Goal: Find specific page/section: Find specific page/section

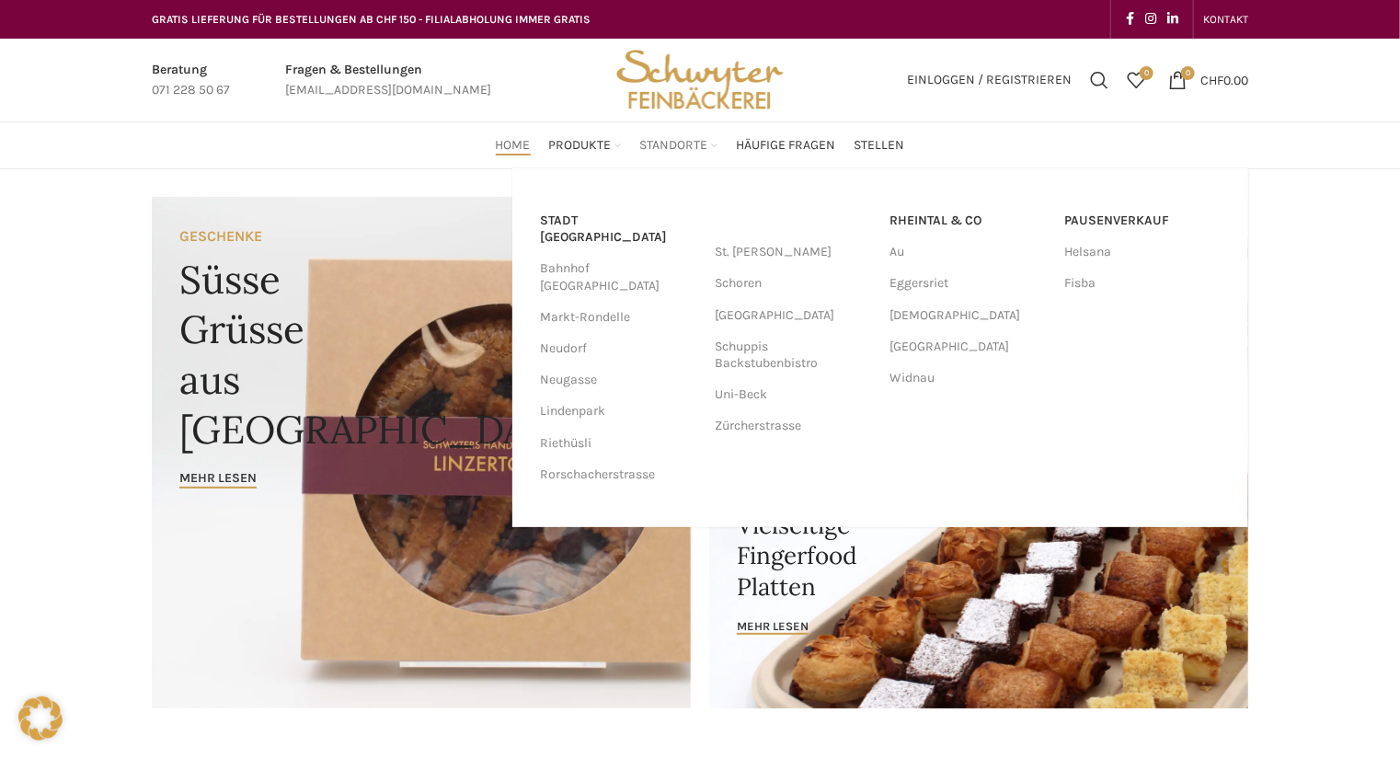
click at [650, 144] on span "Standorte" at bounding box center [674, 145] width 68 height 17
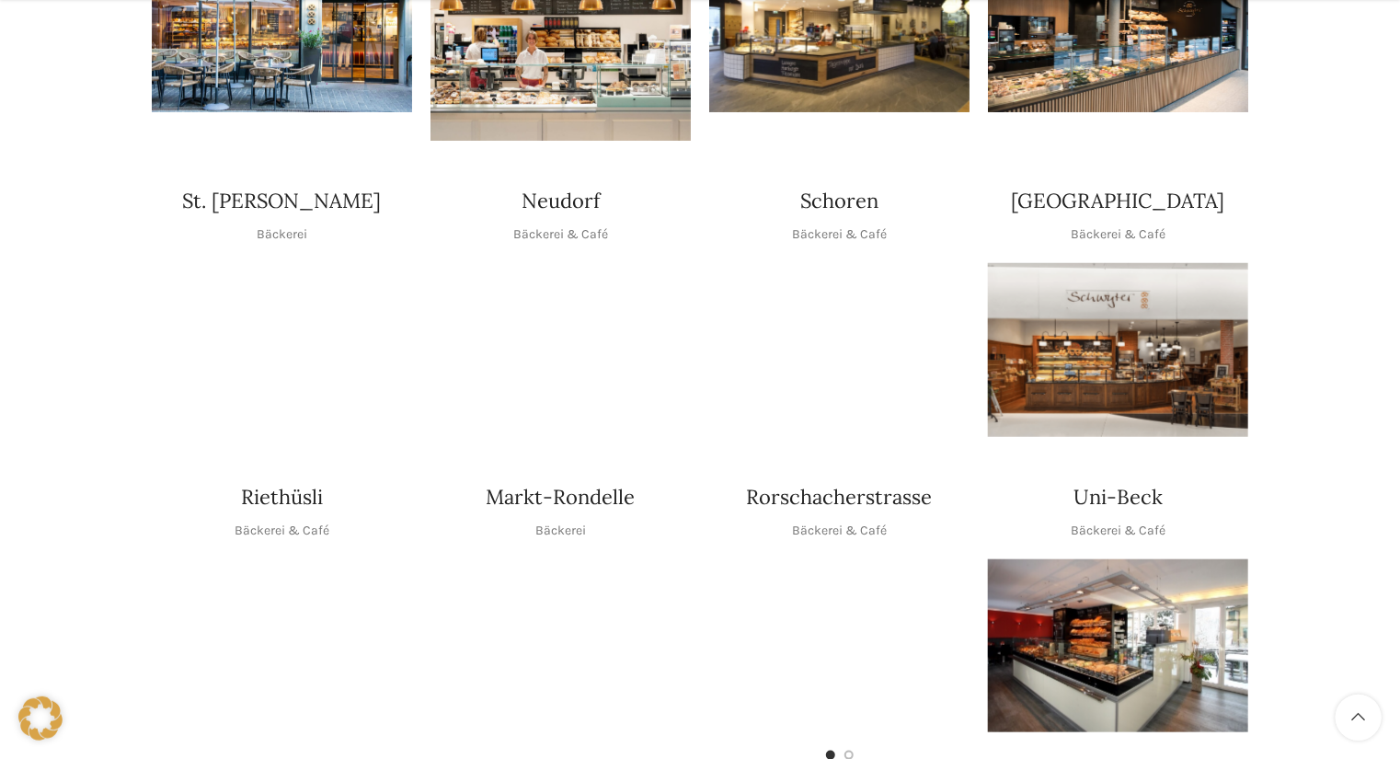
scroll to position [662, 0]
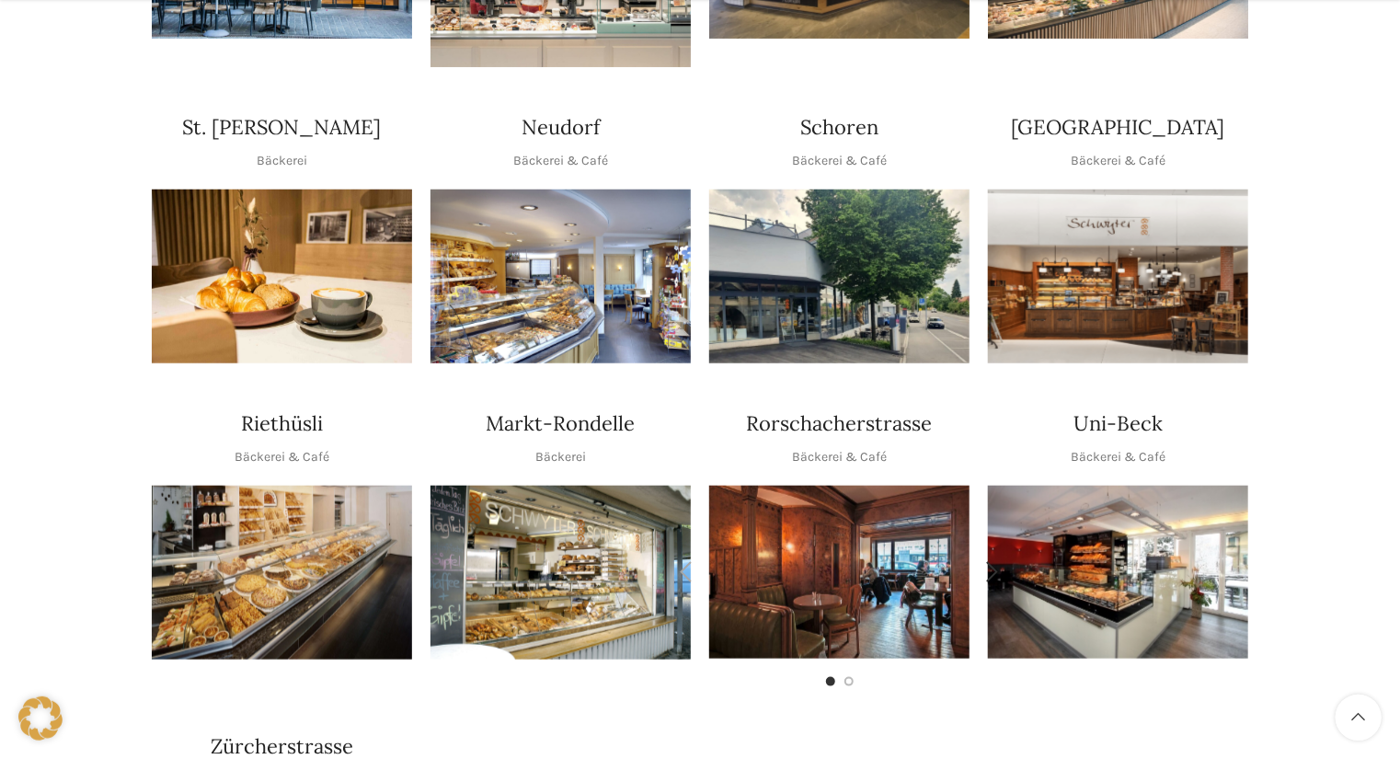
click at [846, 552] on img "1 / 2" at bounding box center [839, 572] width 260 height 173
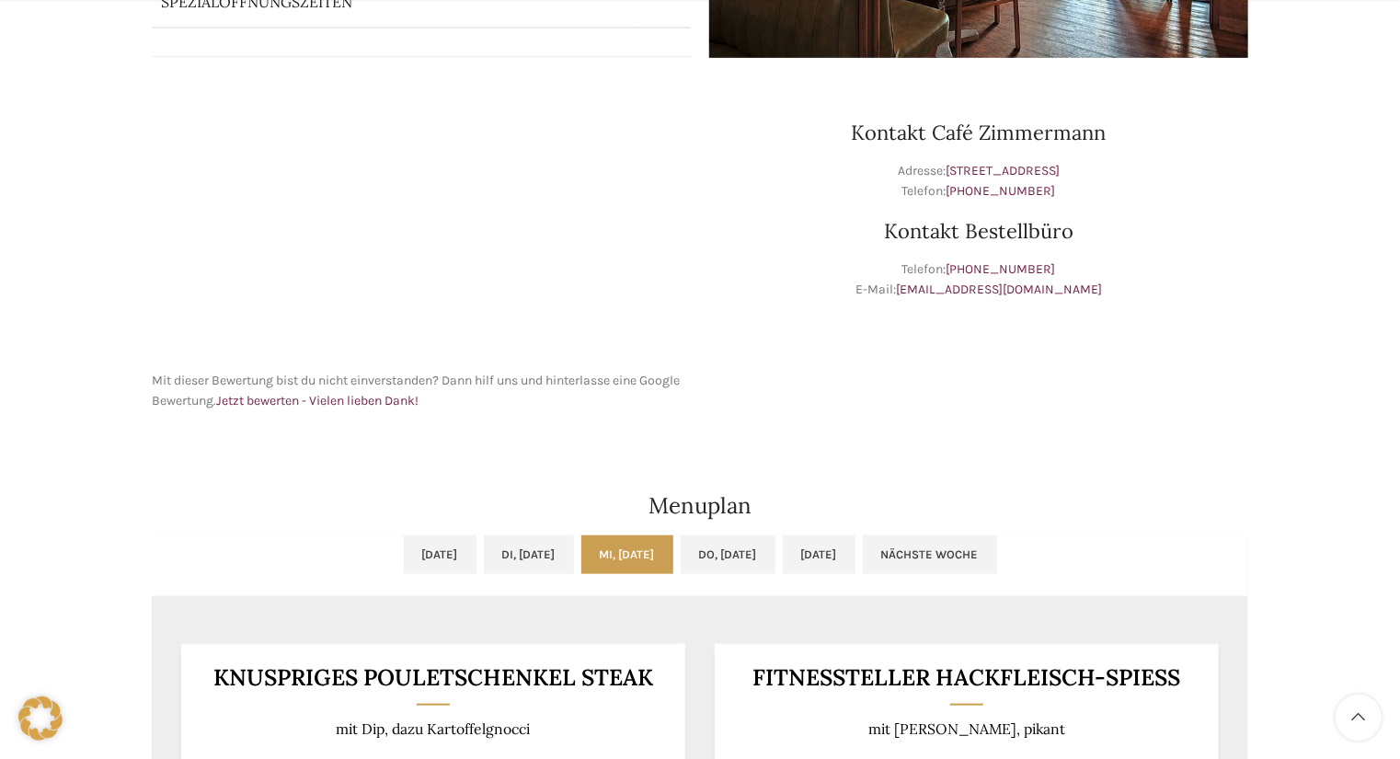
scroll to position [589, 0]
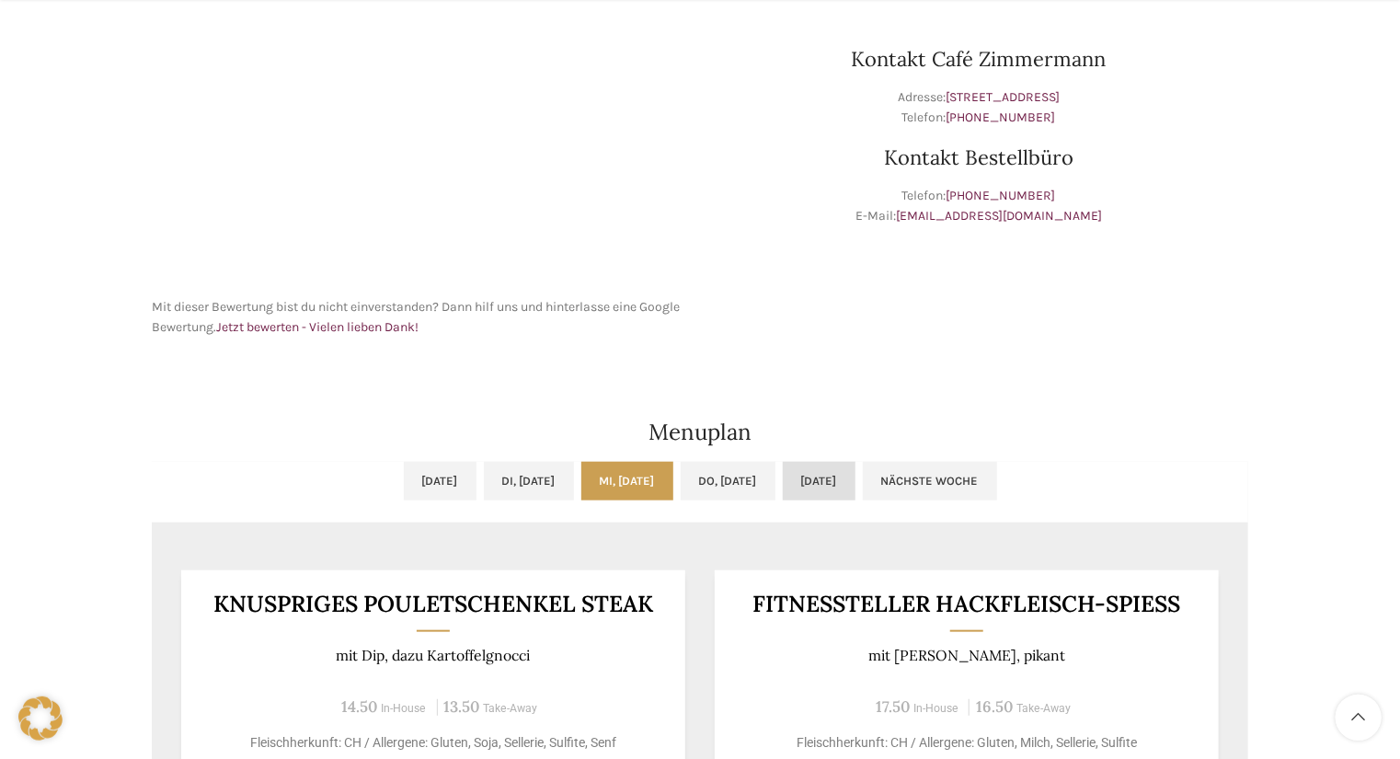
click at [856, 483] on link "[DATE]" at bounding box center [819, 481] width 73 height 39
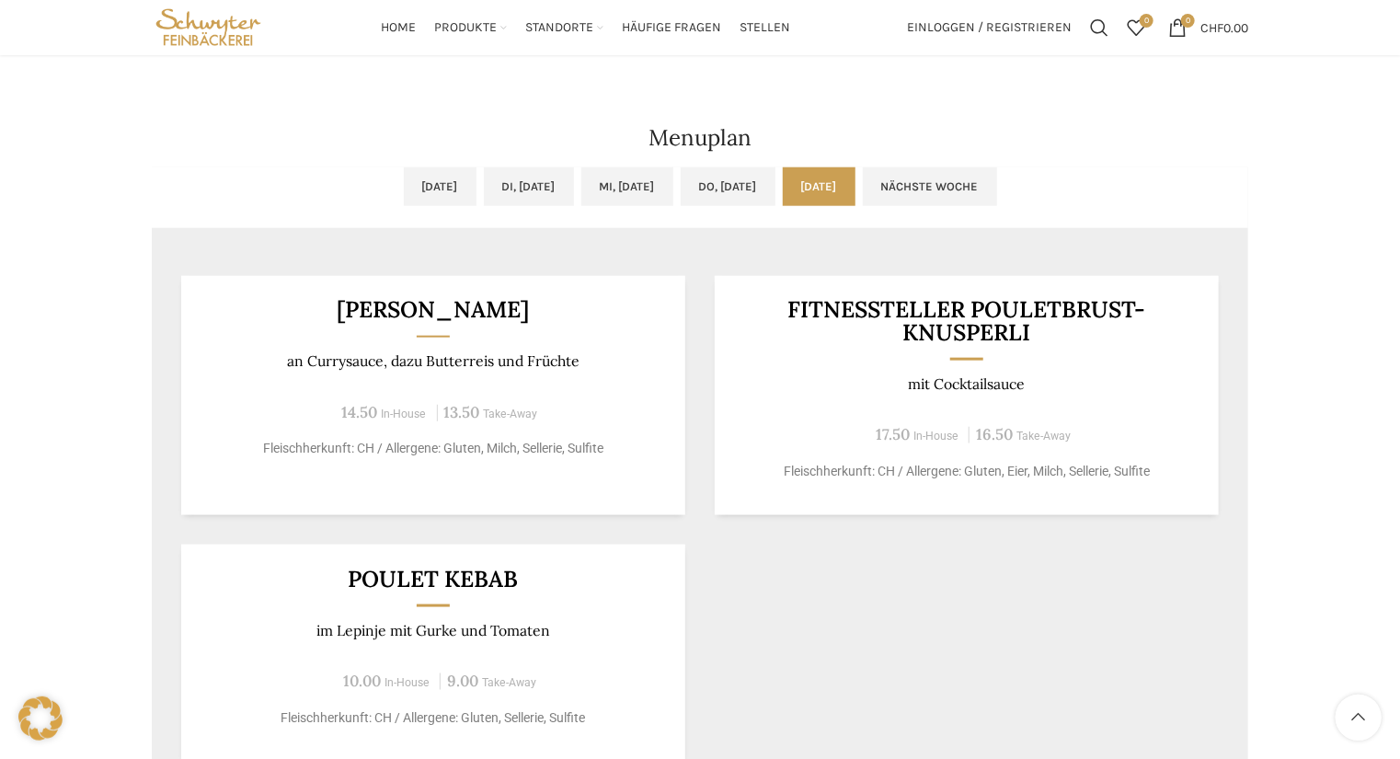
scroll to position [810, 0]
